Goal: Task Accomplishment & Management: Use online tool/utility

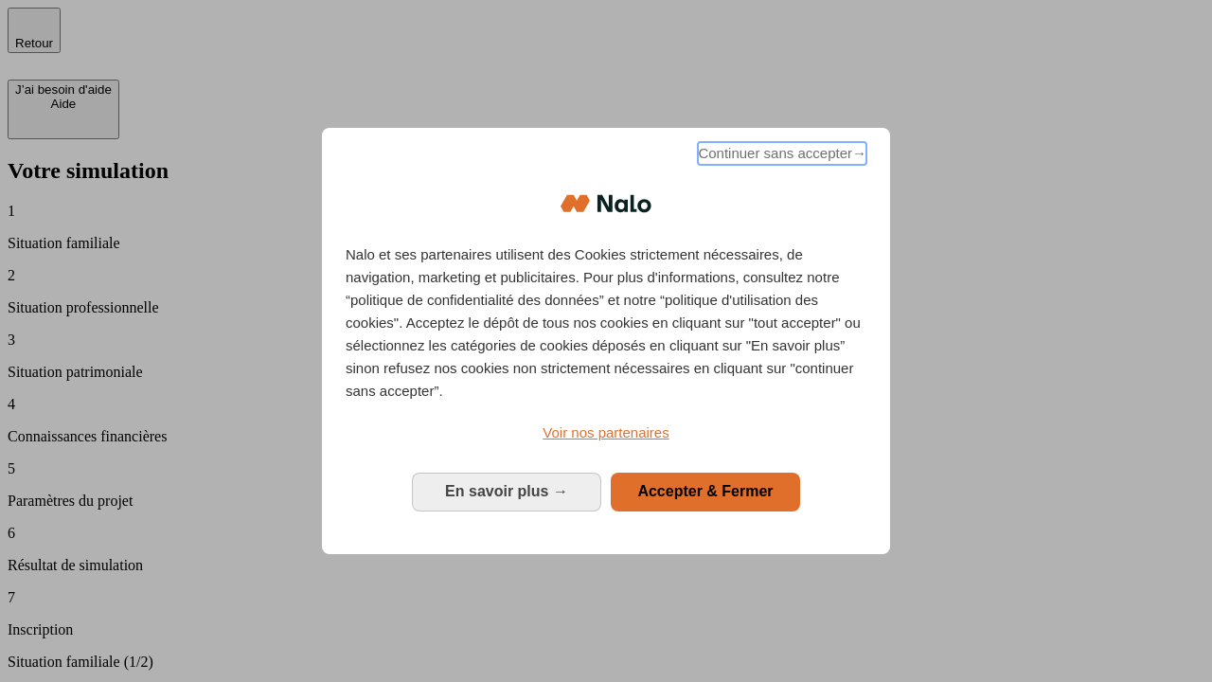
click at [780, 156] on span "Continuer sans accepter →" at bounding box center [782, 153] width 169 height 23
